Goal: Task Accomplishment & Management: Manage account settings

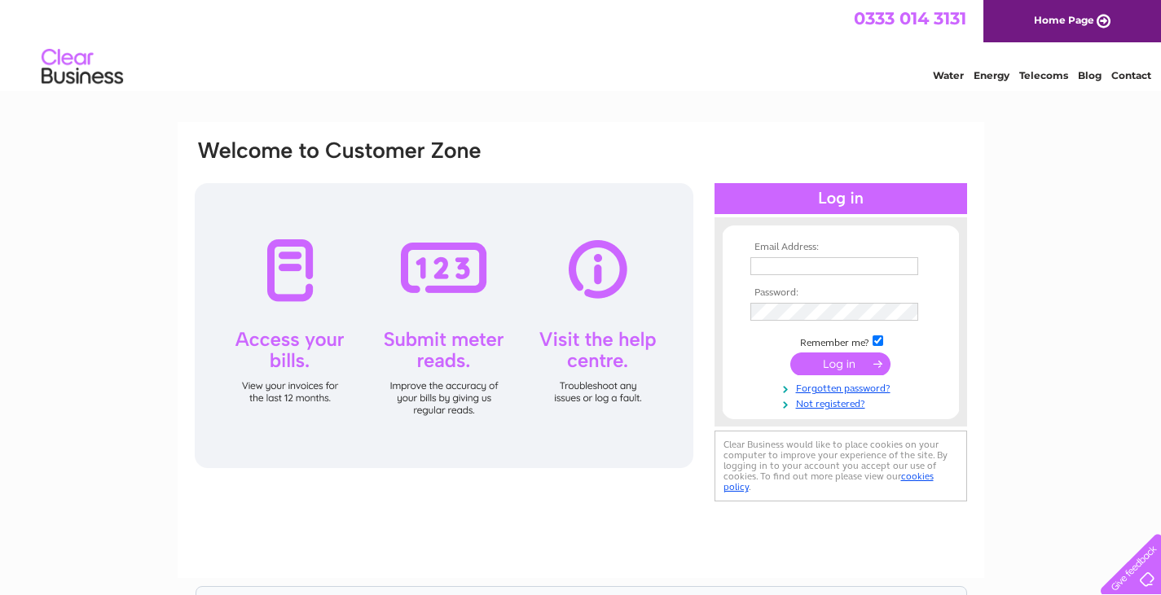
type input "sweeli@hdinsurance.co.uk"
click at [832, 367] on input "submit" at bounding box center [840, 364] width 100 height 23
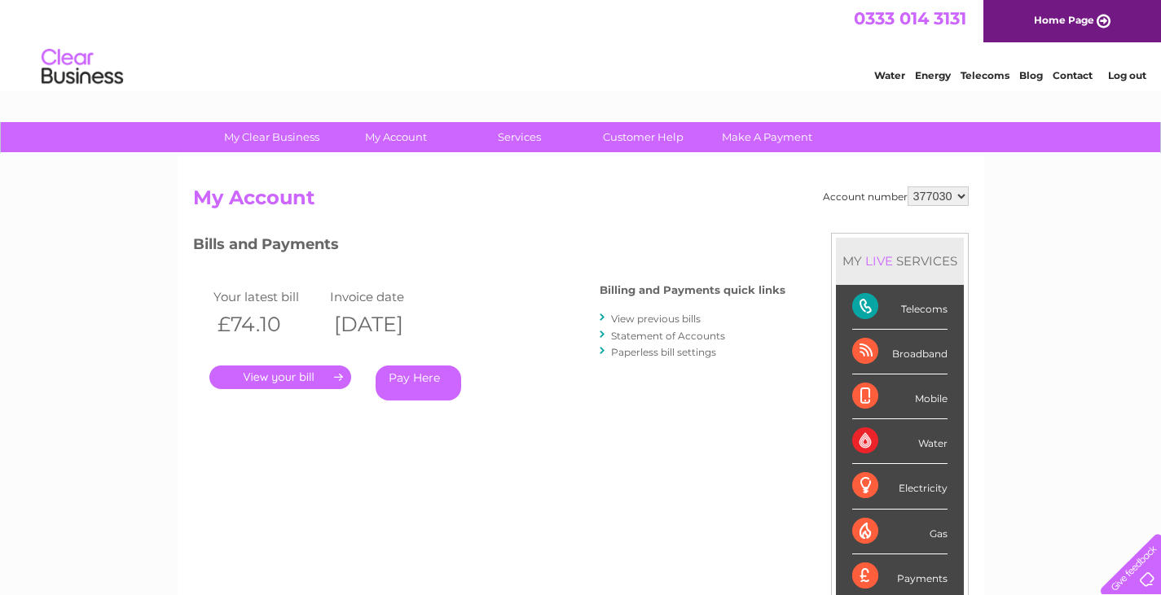
click at [248, 380] on link "." at bounding box center [280, 378] width 142 height 24
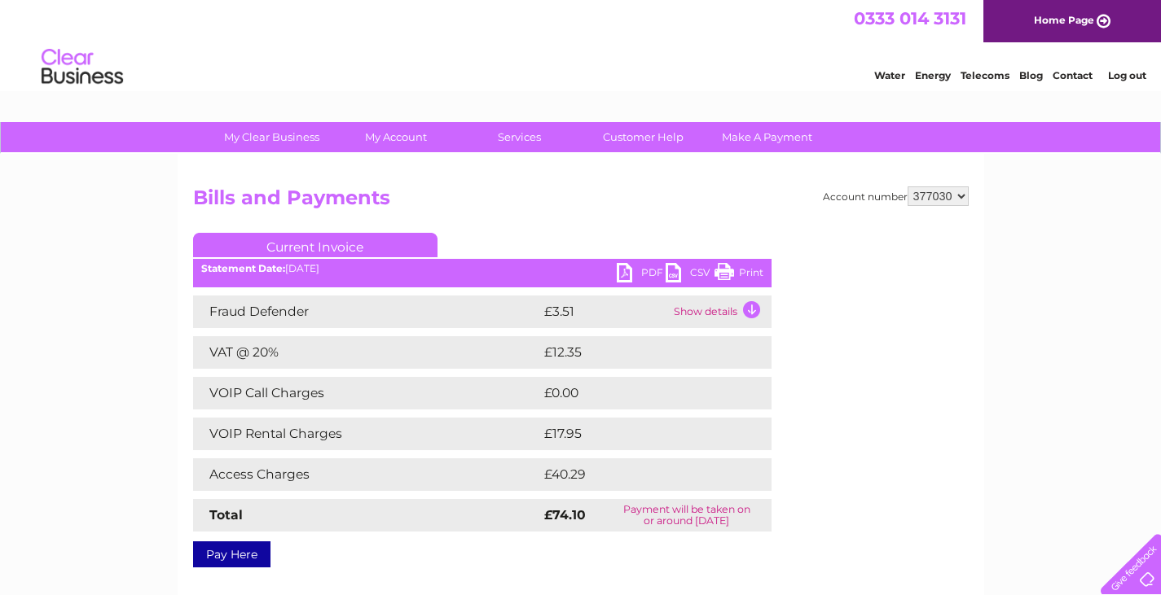
scroll to position [81, 0]
